Goal: Task Accomplishment & Management: Manage account settings

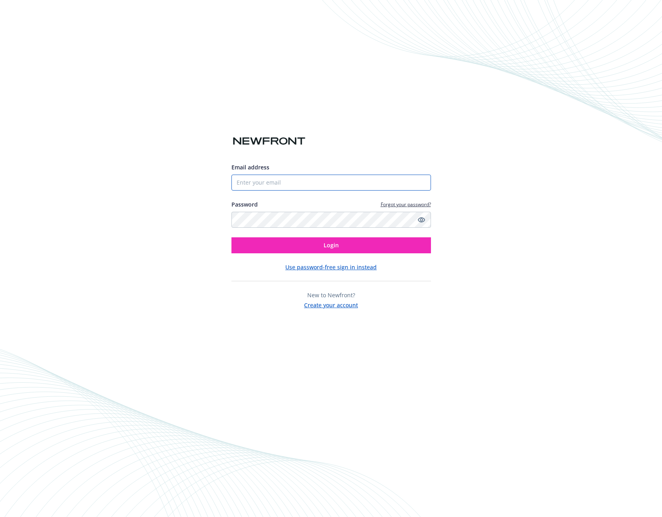
click at [335, 188] on input "Email address" at bounding box center [332, 182] width 200 height 16
click at [310, 143] on div "Email address Password Forgot your password? Login Use password-free sign in in…" at bounding box center [332, 209] width 200 height 200
click at [289, 176] on input "Email address" at bounding box center [332, 182] width 200 height 16
type input "[EMAIL_ADDRESS][DOMAIN_NAME]"
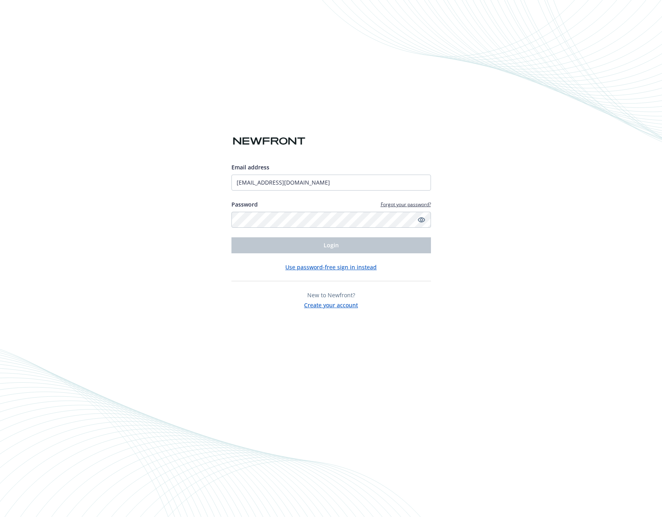
click at [343, 261] on div "Email address jen@auger.com Password Forgot your password? Login Use password-f…" at bounding box center [332, 236] width 200 height 146
click at [343, 264] on button "Use password-free sign in instead" at bounding box center [330, 267] width 91 height 8
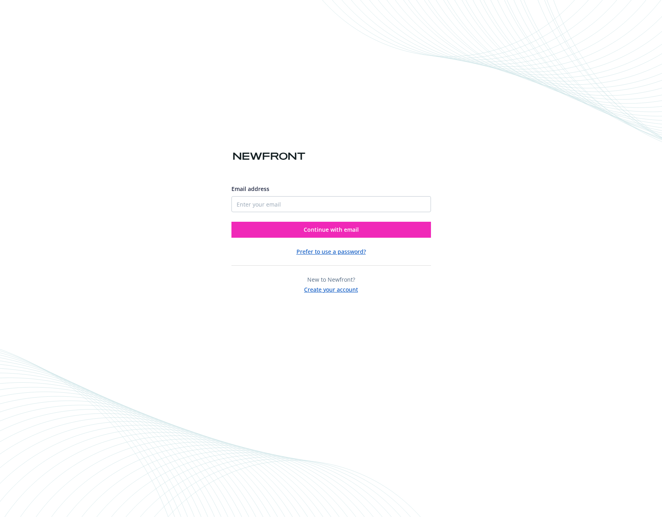
click at [351, 214] on div "Email address Continue with email" at bounding box center [332, 207] width 200 height 59
click at [350, 201] on input "Email address" at bounding box center [332, 204] width 200 height 16
type input "[EMAIL_ADDRESS][DOMAIN_NAME]"
click at [232, 222] on button "Continue with email" at bounding box center [332, 230] width 200 height 16
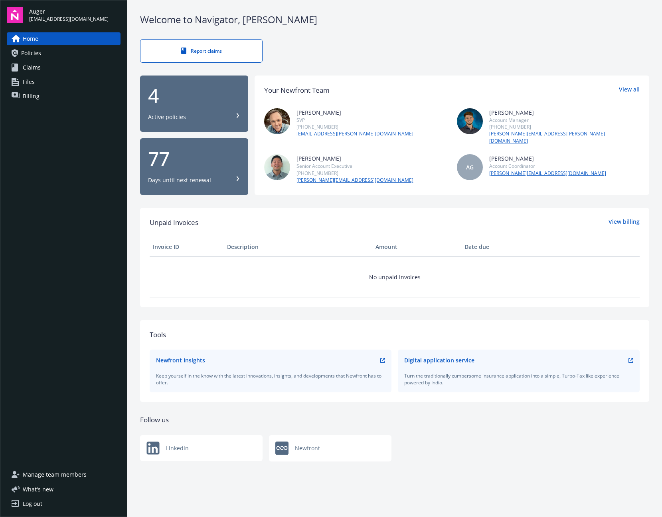
click at [38, 162] on div "Home Policies Claims Files Billing" at bounding box center [64, 245] width 114 height 426
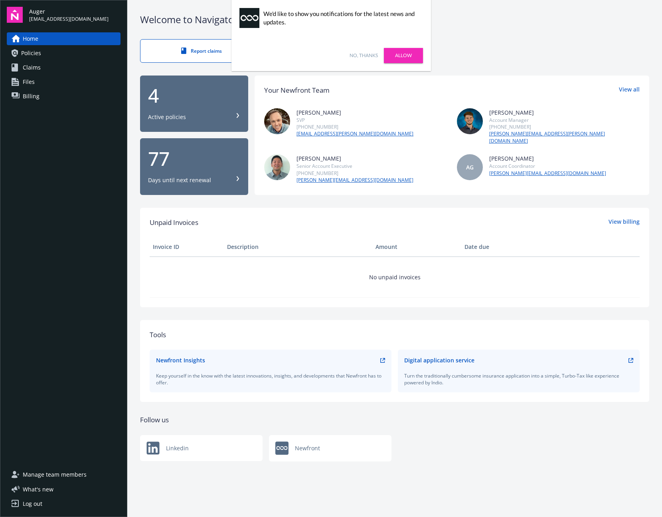
click at [388, 55] on link "Allow" at bounding box center [403, 55] width 39 height 15
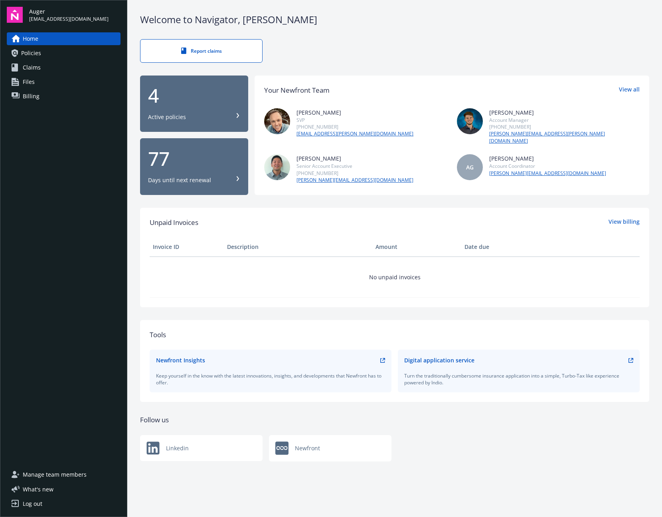
click at [94, 156] on div "Home Policies Claims Files Billing" at bounding box center [64, 245] width 114 height 426
click at [408, 301] on div "Welcome to Navigator , [PERSON_NAME] Report claims 4 Active policies 77 Days un…" at bounding box center [394, 243] width 535 height 487
click at [432, 141] on div "[PERSON_NAME] SVP [PHONE_NUMBER] [EMAIL_ADDRESS][PERSON_NAME][DOMAIN_NAME] [PER…" at bounding box center [452, 145] width 376 height 75
click at [630, 83] on div "Your Newfront Team View all [PERSON_NAME] SVP [PHONE_NUMBER] [EMAIL_ADDRESS][PE…" at bounding box center [452, 134] width 395 height 119
click at [630, 91] on link "View all" at bounding box center [629, 90] width 21 height 10
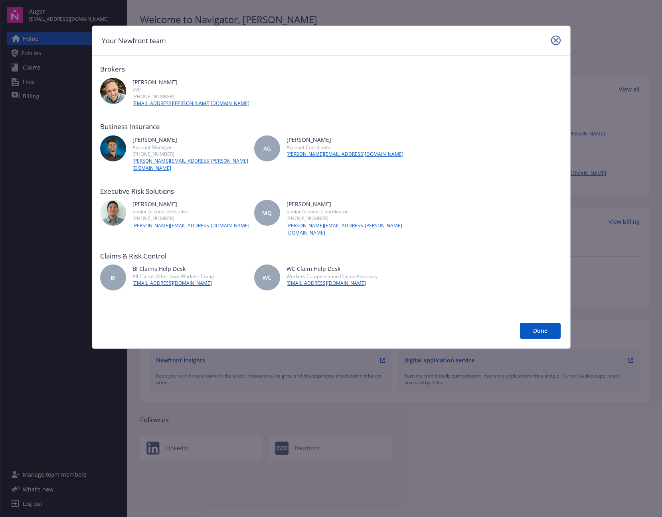
click at [553, 42] on link "close" at bounding box center [556, 41] width 10 height 10
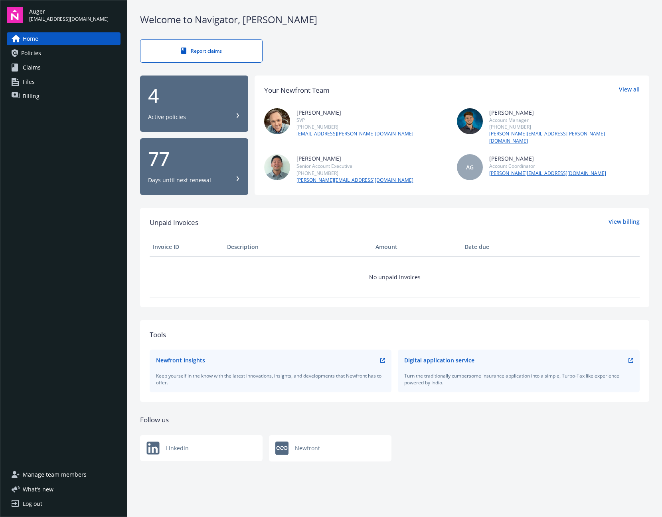
click at [57, 52] on link "Policies" at bounding box center [64, 53] width 114 height 13
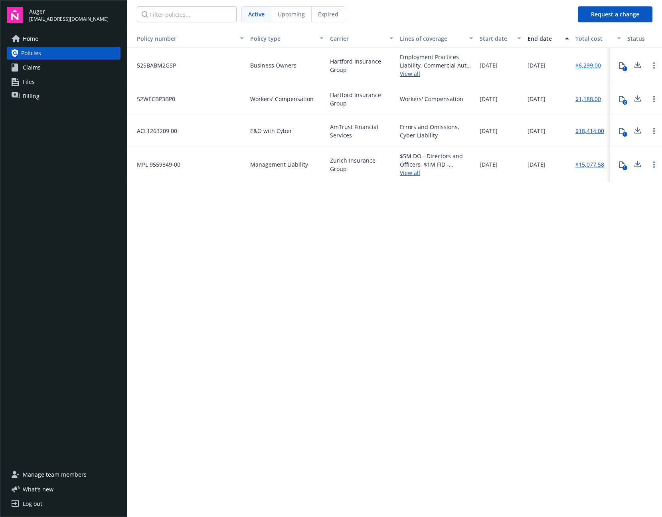
click at [54, 66] on link "Claims" at bounding box center [64, 67] width 114 height 13
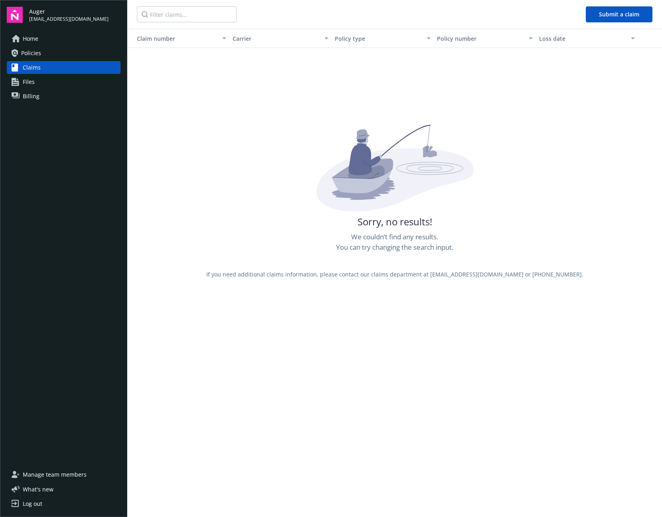
click at [49, 80] on link "Files" at bounding box center [64, 81] width 114 height 13
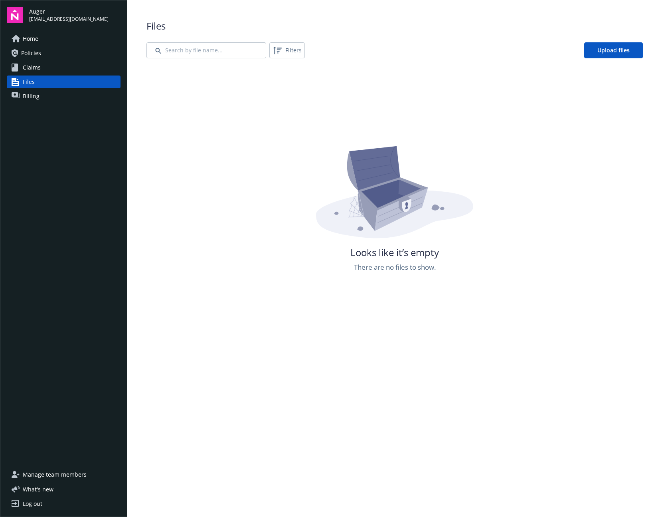
click at [49, 91] on link "Billing" at bounding box center [64, 96] width 114 height 13
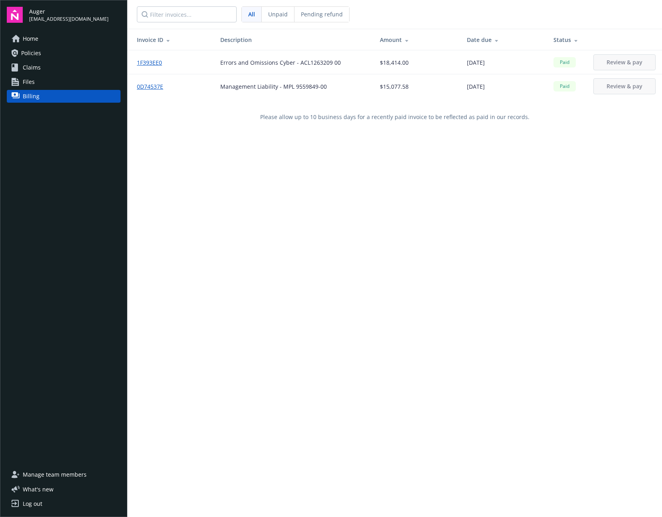
click at [47, 13] on span "Auger" at bounding box center [68, 11] width 79 height 8
click at [14, 14] on img at bounding box center [15, 15] width 16 height 16
click at [42, 491] on span "What ' s new" at bounding box center [38, 489] width 31 height 8
drag, startPoint x: 384, startPoint y: 166, endPoint x: 311, endPoint y: 154, distance: 73.7
click at [384, 166] on div "Invoice ID Description Amount Date due Status 1F393EE0 Errors and Omissions Cyb…" at bounding box center [394, 287] width 535 height 517
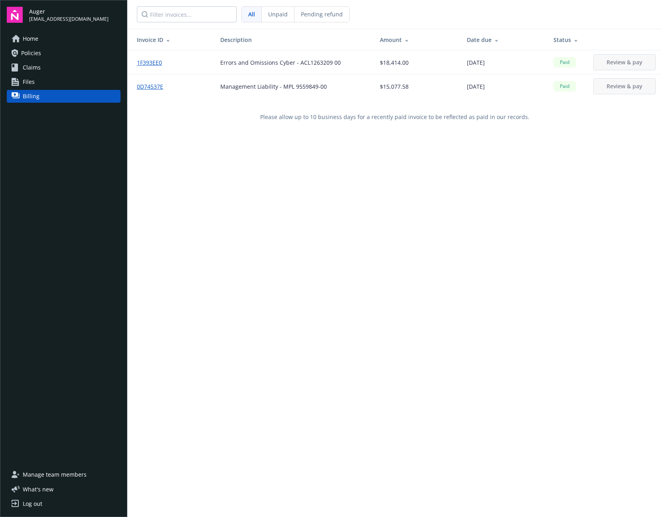
click at [81, 85] on link "Files" at bounding box center [64, 81] width 114 height 13
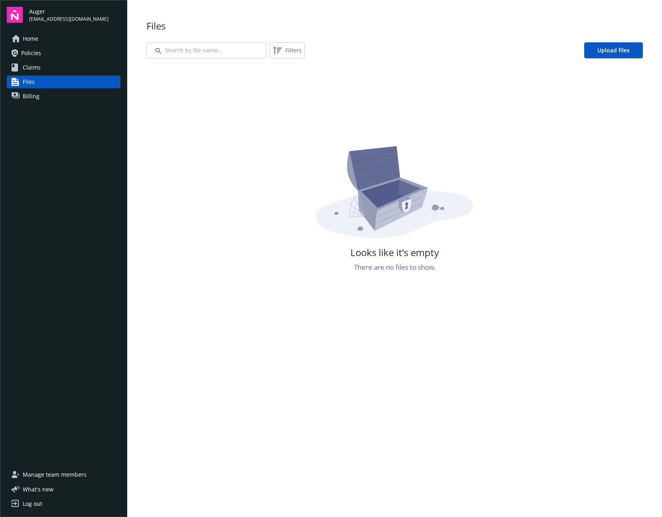
click at [64, 72] on link "Claims" at bounding box center [64, 67] width 114 height 13
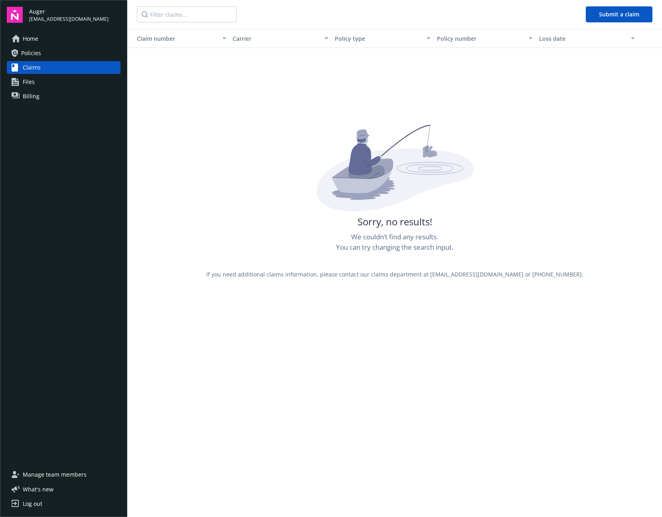
click at [64, 59] on div "Home Policies Claims Files Billing" at bounding box center [64, 67] width 114 height 70
click at [64, 51] on link "Policies" at bounding box center [64, 53] width 114 height 13
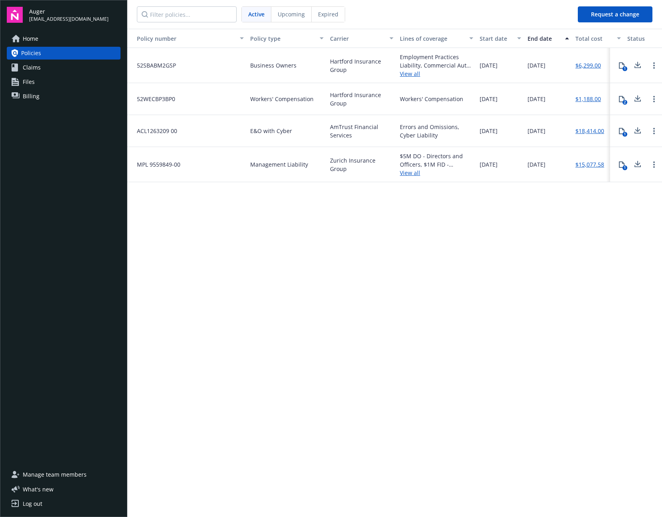
click at [64, 37] on link "Home" at bounding box center [64, 38] width 114 height 13
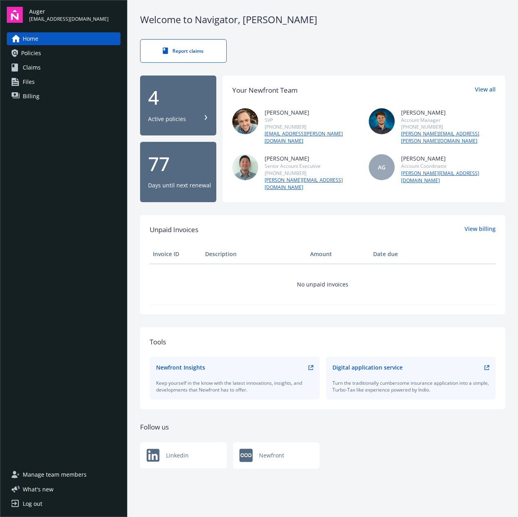
click at [34, 470] on span "Manage team members" at bounding box center [55, 474] width 64 height 13
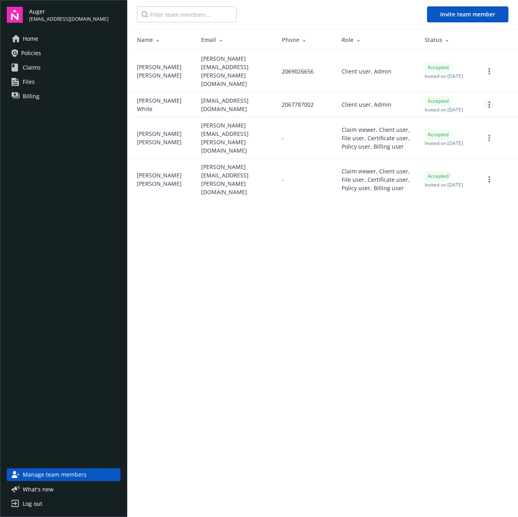
click at [489, 101] on icon "more" at bounding box center [490, 104] width 2 height 6
click at [342, 100] on span "Client user, Admin" at bounding box center [367, 104] width 50 height 8
click at [488, 66] on link "more" at bounding box center [490, 71] width 10 height 10
click at [342, 101] on span "Client user, Admin" at bounding box center [367, 104] width 50 height 8
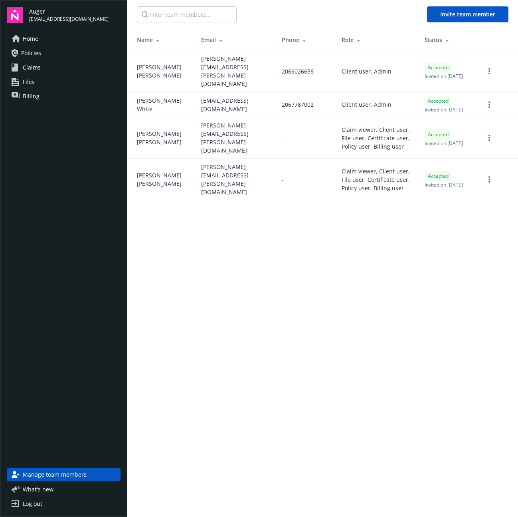
click at [483, 97] on td at bounding box center [498, 104] width 40 height 25
click at [488, 100] on link "more" at bounding box center [490, 105] width 10 height 10
click at [430, 104] on body "Auger jen@auger.com Home Policies Claims Files Billing Manage team members What…" at bounding box center [259, 258] width 518 height 517
click at [350, 100] on span "Client user, Admin" at bounding box center [367, 104] width 50 height 8
click at [492, 66] on link "more" at bounding box center [490, 71] width 10 height 10
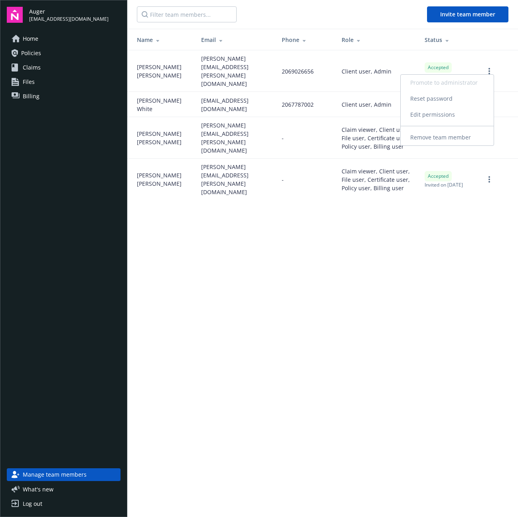
click at [472, 113] on link "Edit permissions" at bounding box center [447, 115] width 93 height 16
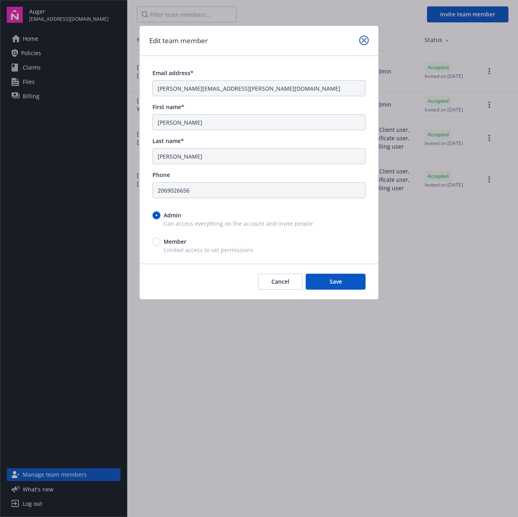
click at [362, 38] on icon "close" at bounding box center [364, 40] width 5 height 5
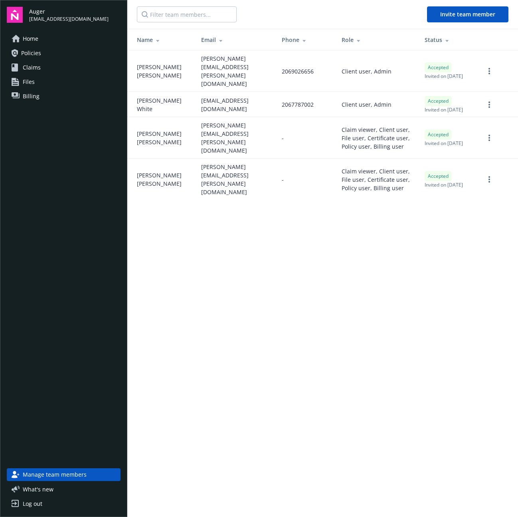
click at [348, 131] on span "Claim viewer, Client user, File user, Certificate user, Policy user, Billing us…" at bounding box center [377, 137] width 70 height 25
click at [47, 75] on div "Home Policies Claims Files Billing" at bounding box center [64, 67] width 114 height 70
click at [53, 65] on link "Claims" at bounding box center [64, 67] width 114 height 13
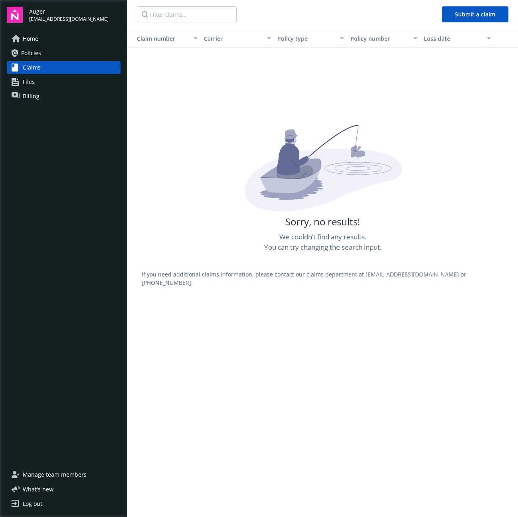
click at [51, 77] on link "Files" at bounding box center [64, 81] width 114 height 13
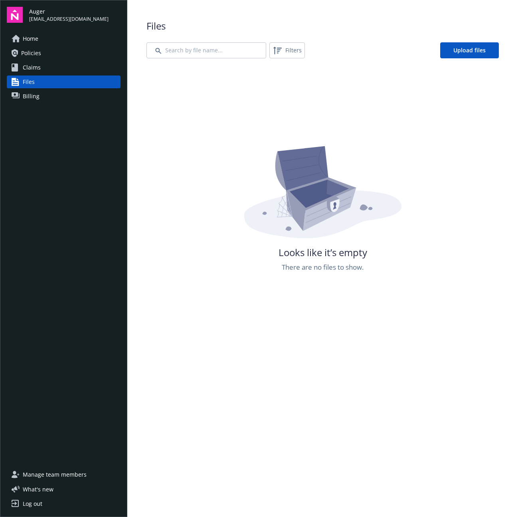
click at [48, 93] on link "Billing" at bounding box center [64, 96] width 114 height 13
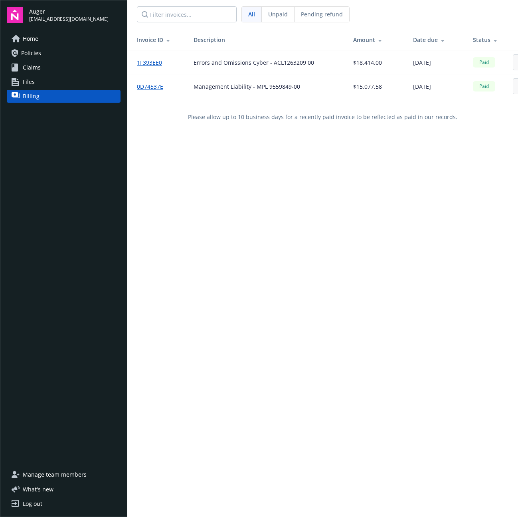
click at [41, 34] on link "Home" at bounding box center [64, 38] width 114 height 13
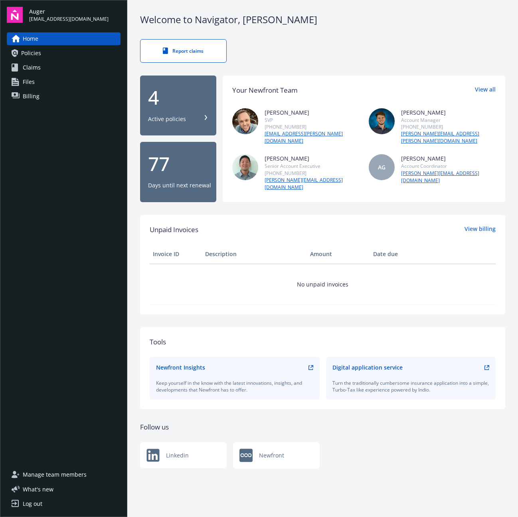
click at [185, 363] on div "Newfront Insights" at bounding box center [180, 367] width 49 height 8
click at [315, 357] on div "Newfront Insights Keep yourself in the know with the latest innovations, insigh…" at bounding box center [235, 378] width 170 height 43
click at [312, 365] on icon at bounding box center [311, 367] width 5 height 5
click at [338, 11] on div "Welcome to Navigator , Jen Report claims 4 Active policies 77 Days until next r…" at bounding box center [322, 247] width 391 height 494
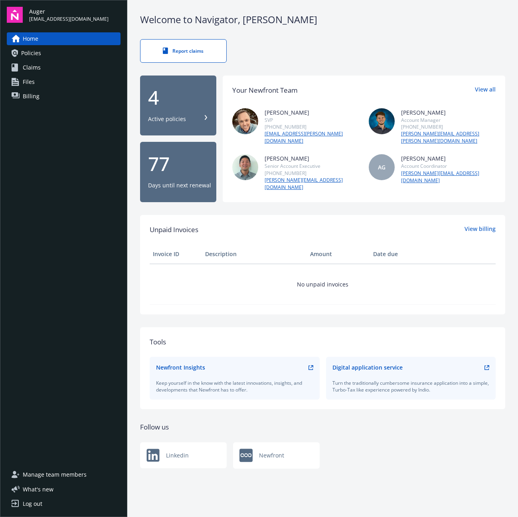
click at [29, 8] on span "Auger" at bounding box center [68, 11] width 79 height 8
click at [22, 16] on img at bounding box center [15, 15] width 16 height 16
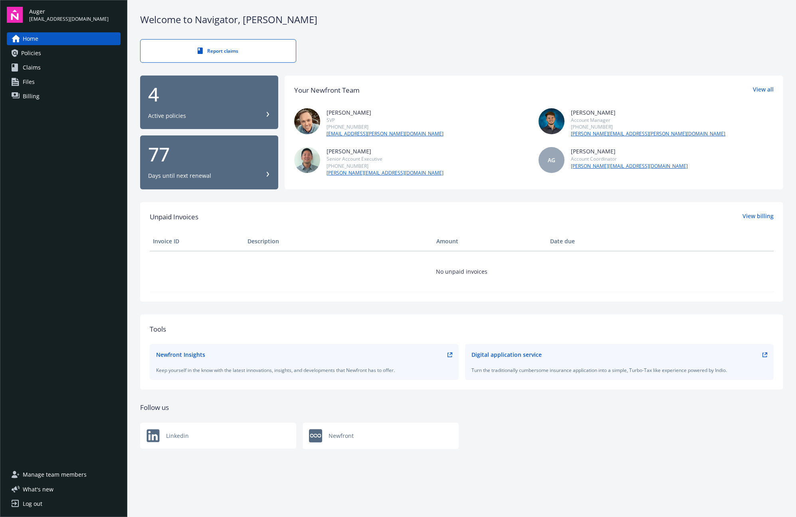
click at [365, 60] on div "Report claims" at bounding box center [461, 51] width 643 height 24
